Goal: Answer question/provide support

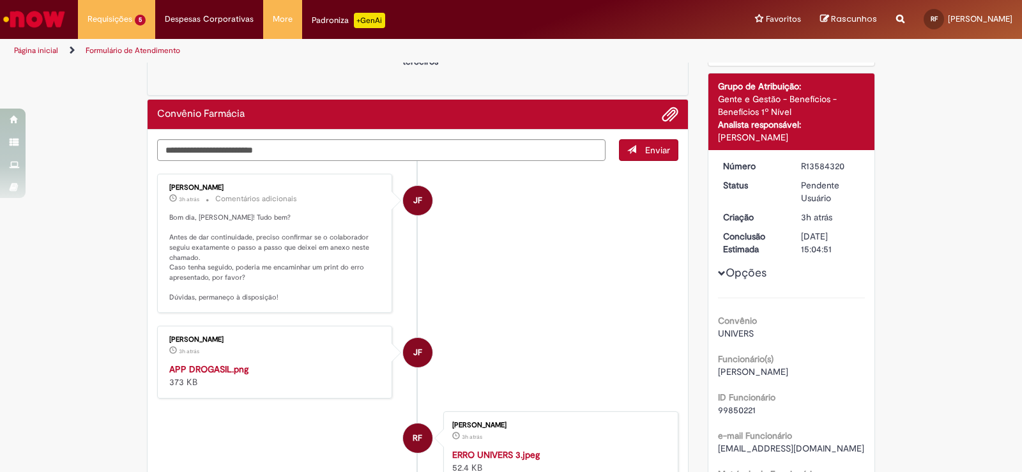
scroll to position [192, 0]
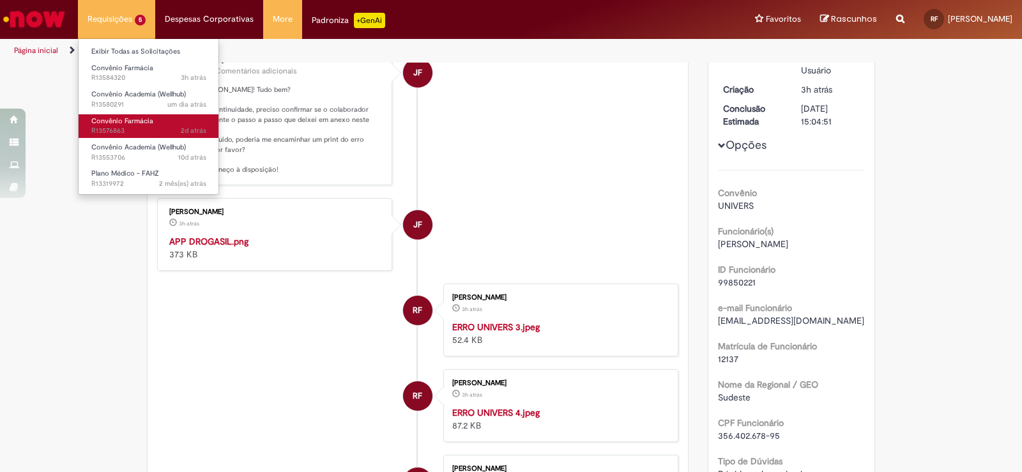
click at [175, 133] on span "2d atrás 2 dias atrás R13576863" at bounding box center [148, 131] width 115 height 10
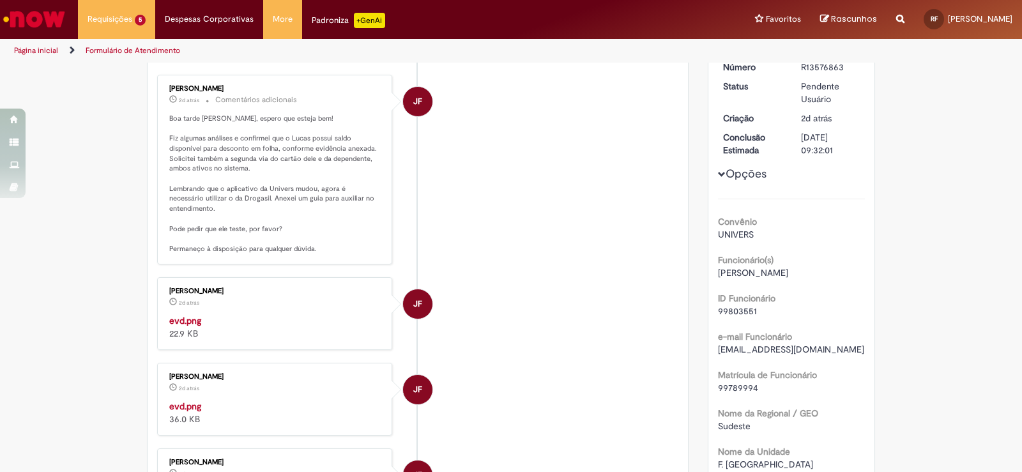
scroll to position [35, 0]
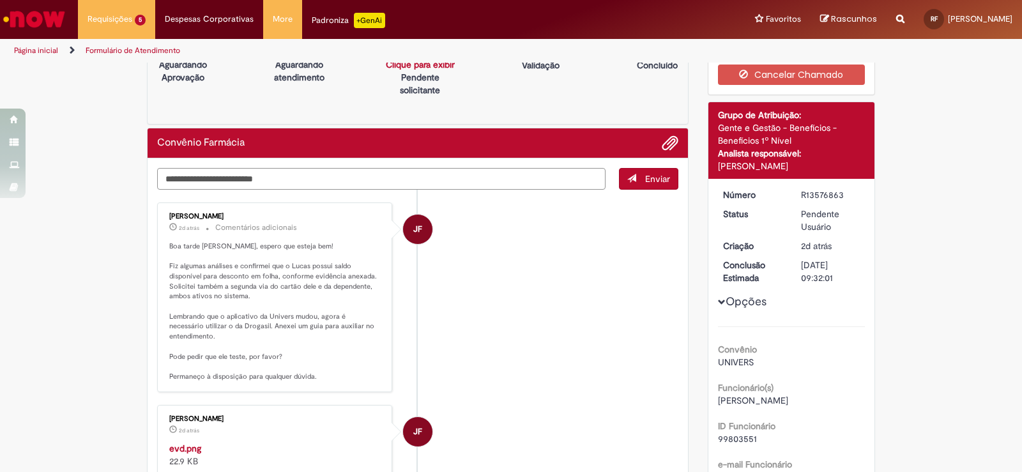
drag, startPoint x: 357, startPoint y: 176, endPoint x: 361, endPoint y: 184, distance: 9.4
click at [357, 176] on textarea "Digite sua mensagem aqui..." at bounding box center [381, 179] width 448 height 22
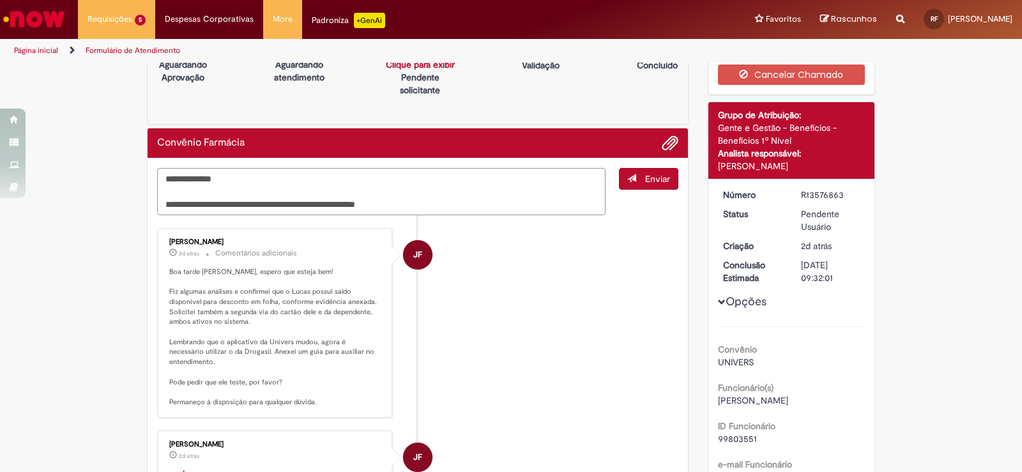
type textarea "**********"
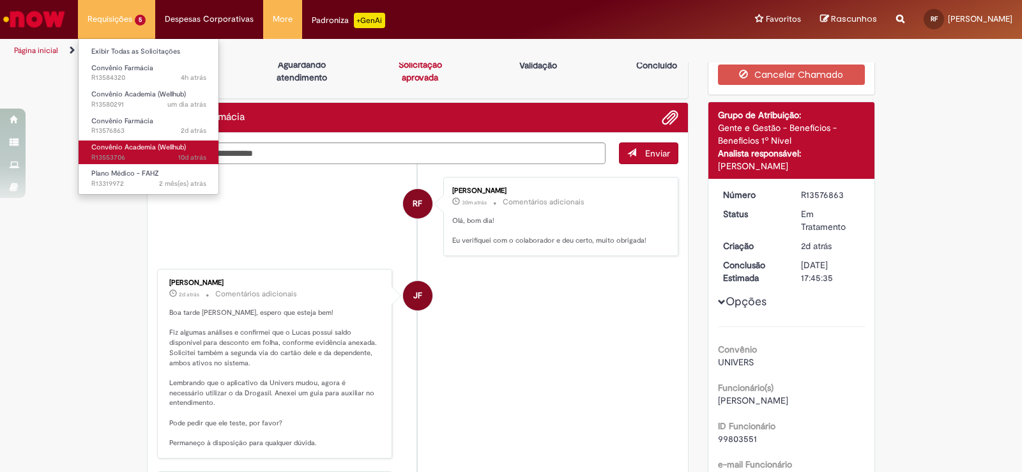
click at [125, 153] on span "10d atrás 10 dias atrás R13553706" at bounding box center [148, 158] width 115 height 10
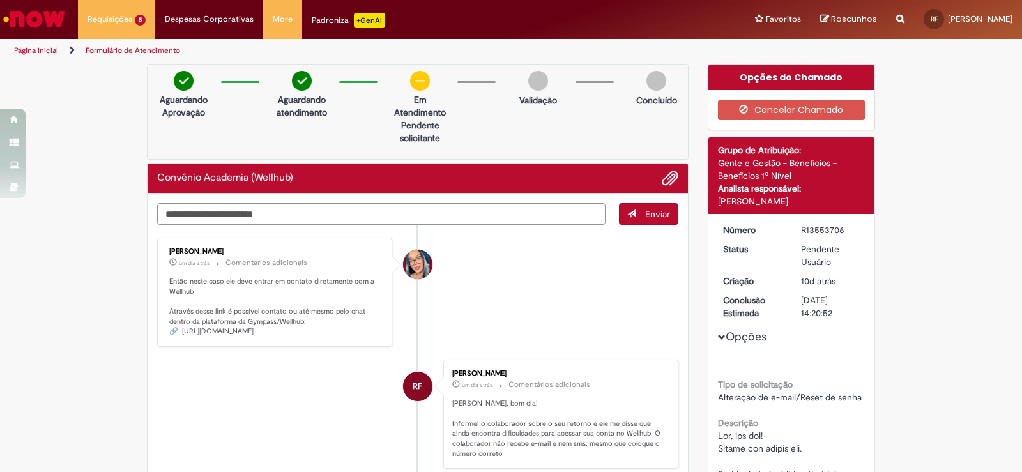
click at [537, 167] on div "Convênio Academia (Wellhub)" at bounding box center [418, 178] width 540 height 30
click at [521, 220] on textarea "Digite sua mensagem aqui..." at bounding box center [381, 214] width 448 height 22
type textarea "*"
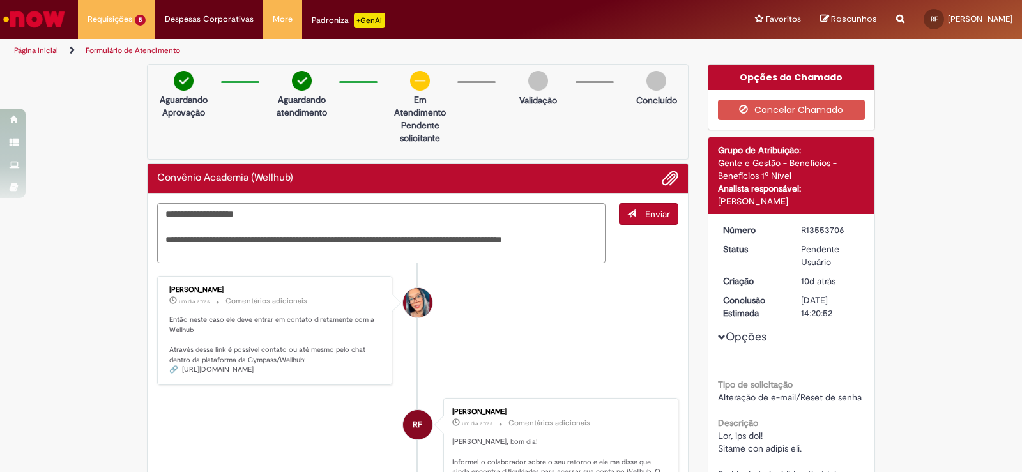
type textarea "**********"
